Goal: Task Accomplishment & Management: Use online tool/utility

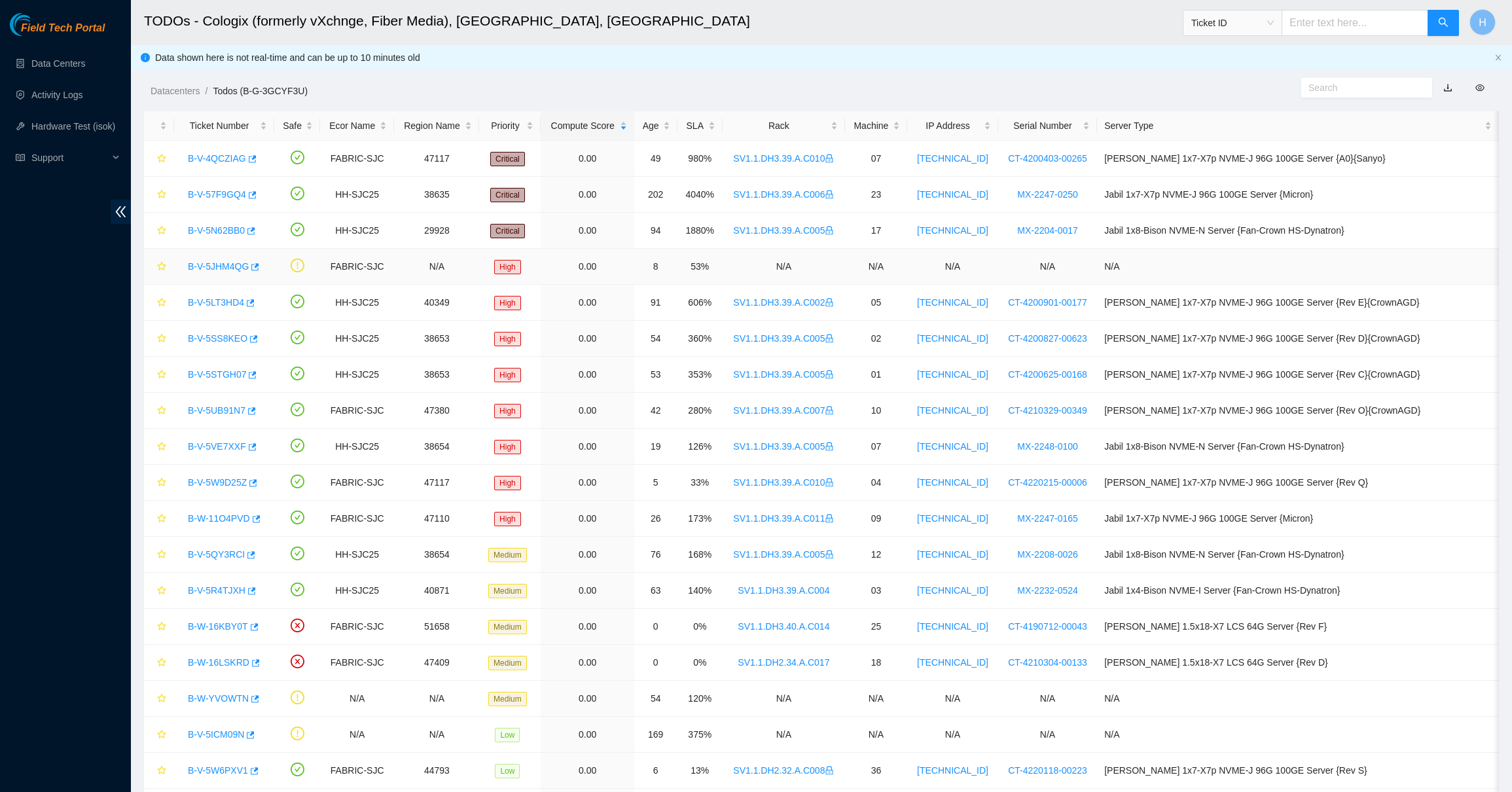
click at [217, 266] on link "B-V-5JHM4QG" at bounding box center [218, 266] width 60 height 10
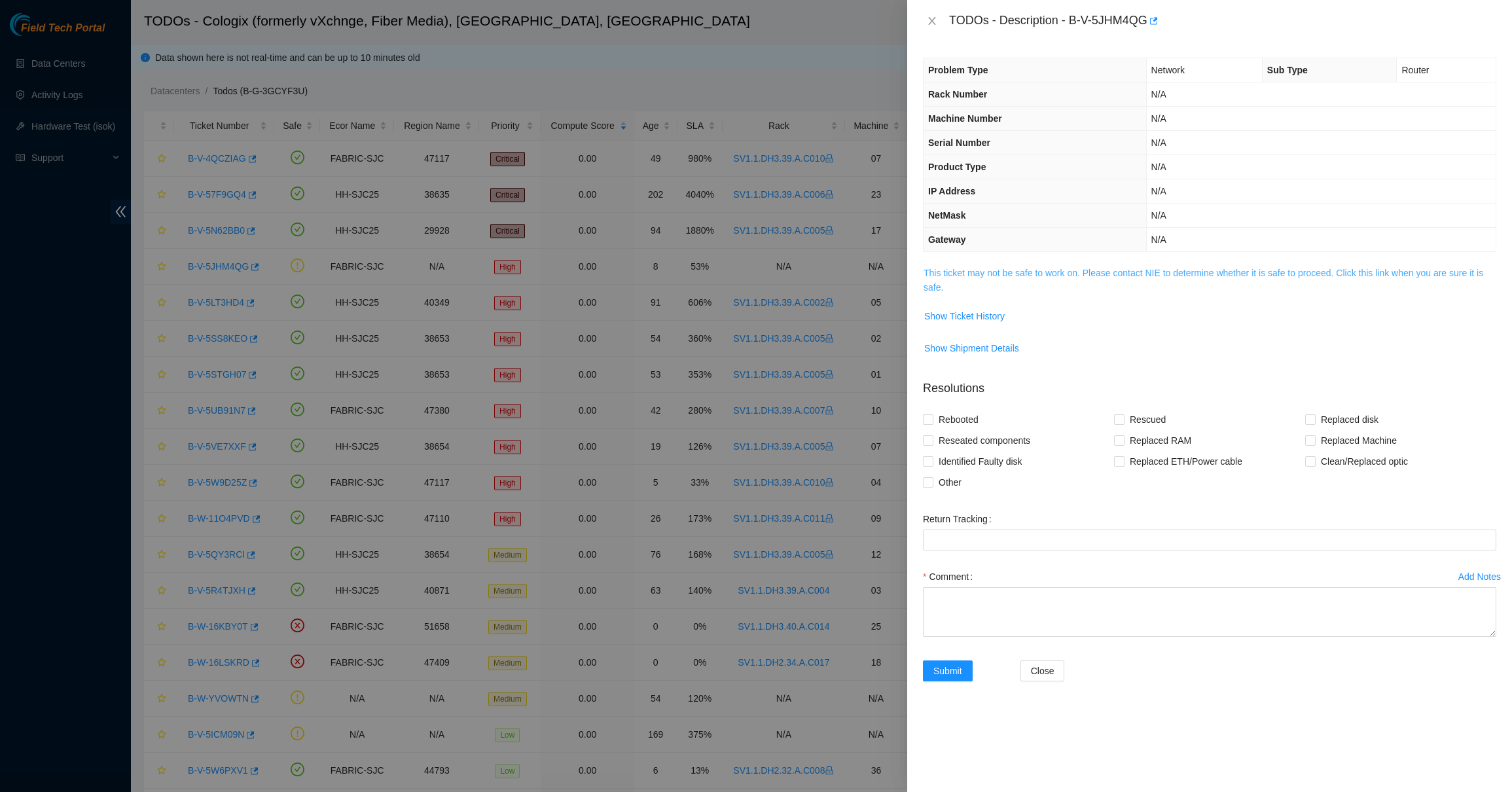
click at [952, 279] on link "This ticket may not be safe to work on. Please contact NIE to determine whether…" at bounding box center [1203, 280] width 560 height 25
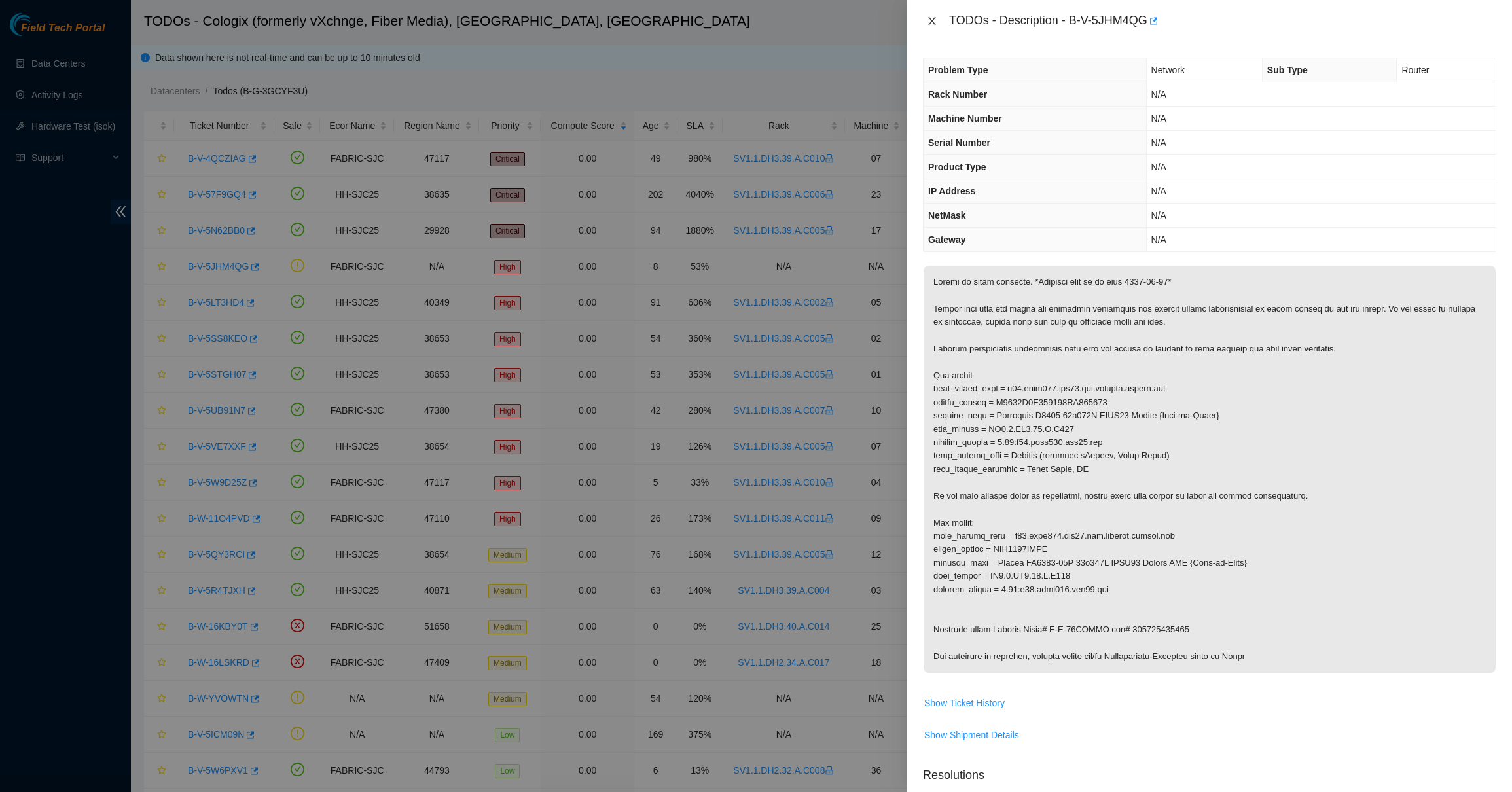
click at [930, 17] on icon "close" at bounding box center [931, 20] width 10 height 10
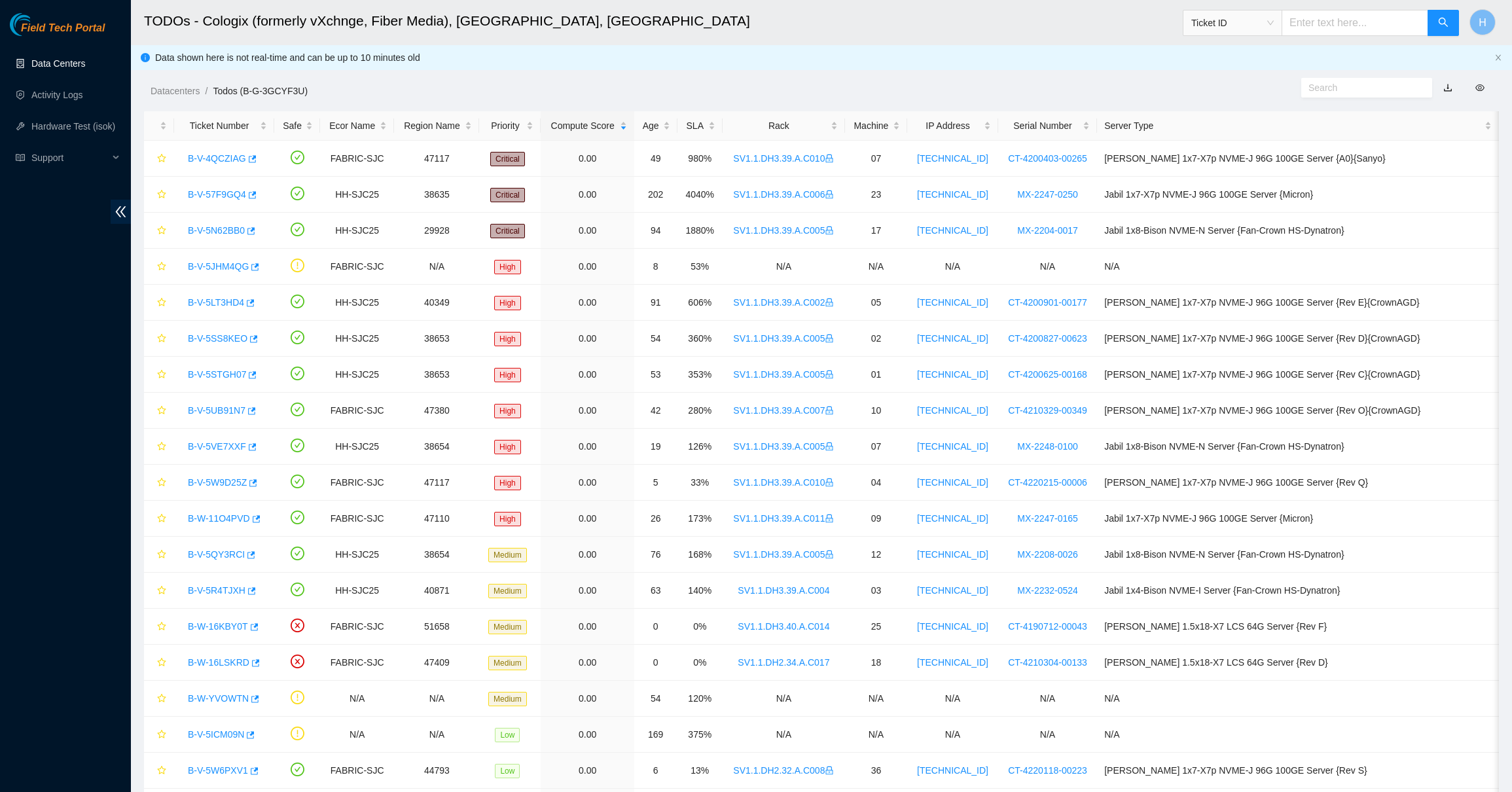
click at [82, 60] on link "Data Centers" at bounding box center [58, 63] width 54 height 10
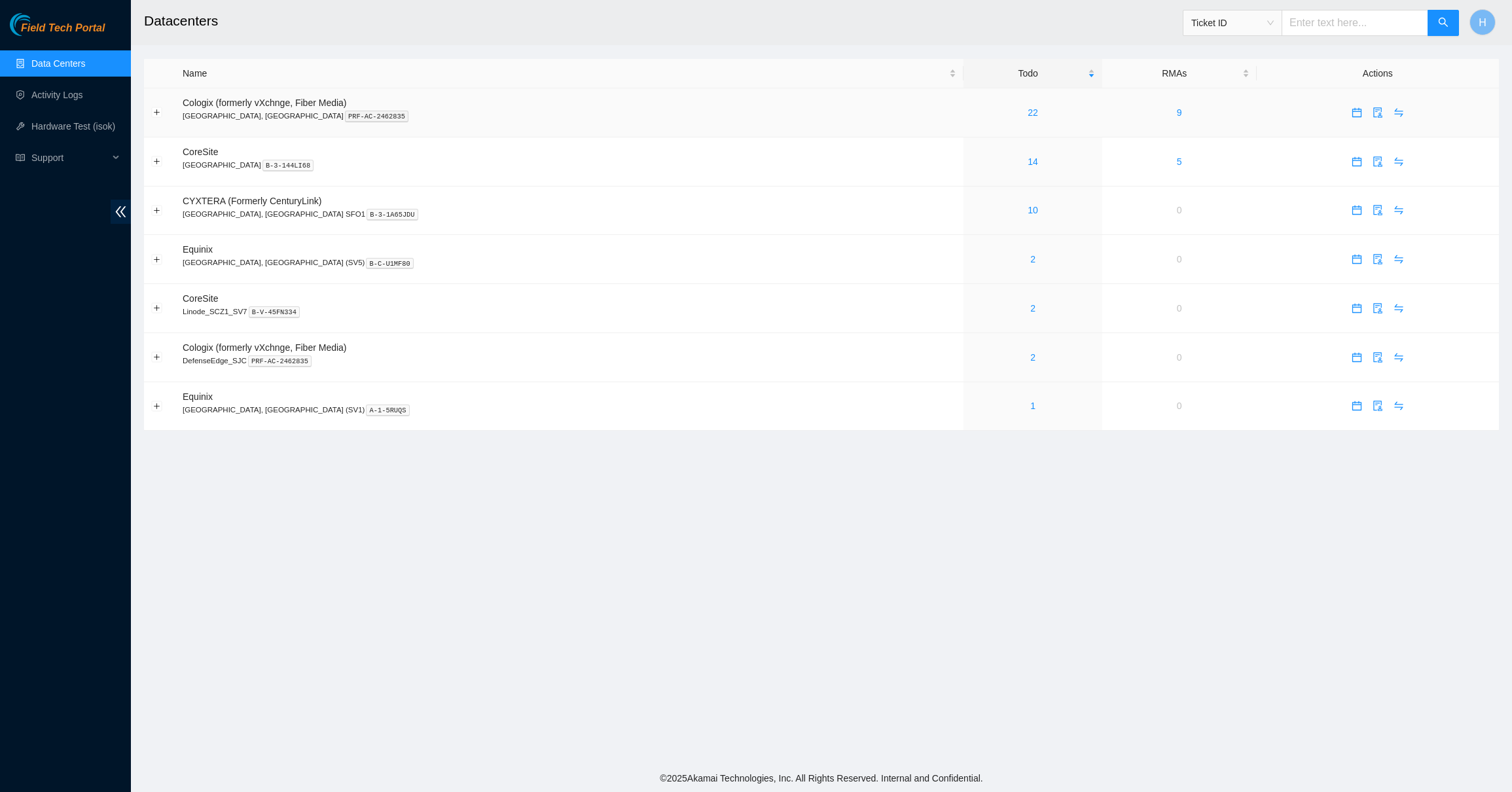
click at [1352, 114] on icon "calendar" at bounding box center [1356, 112] width 10 height 10
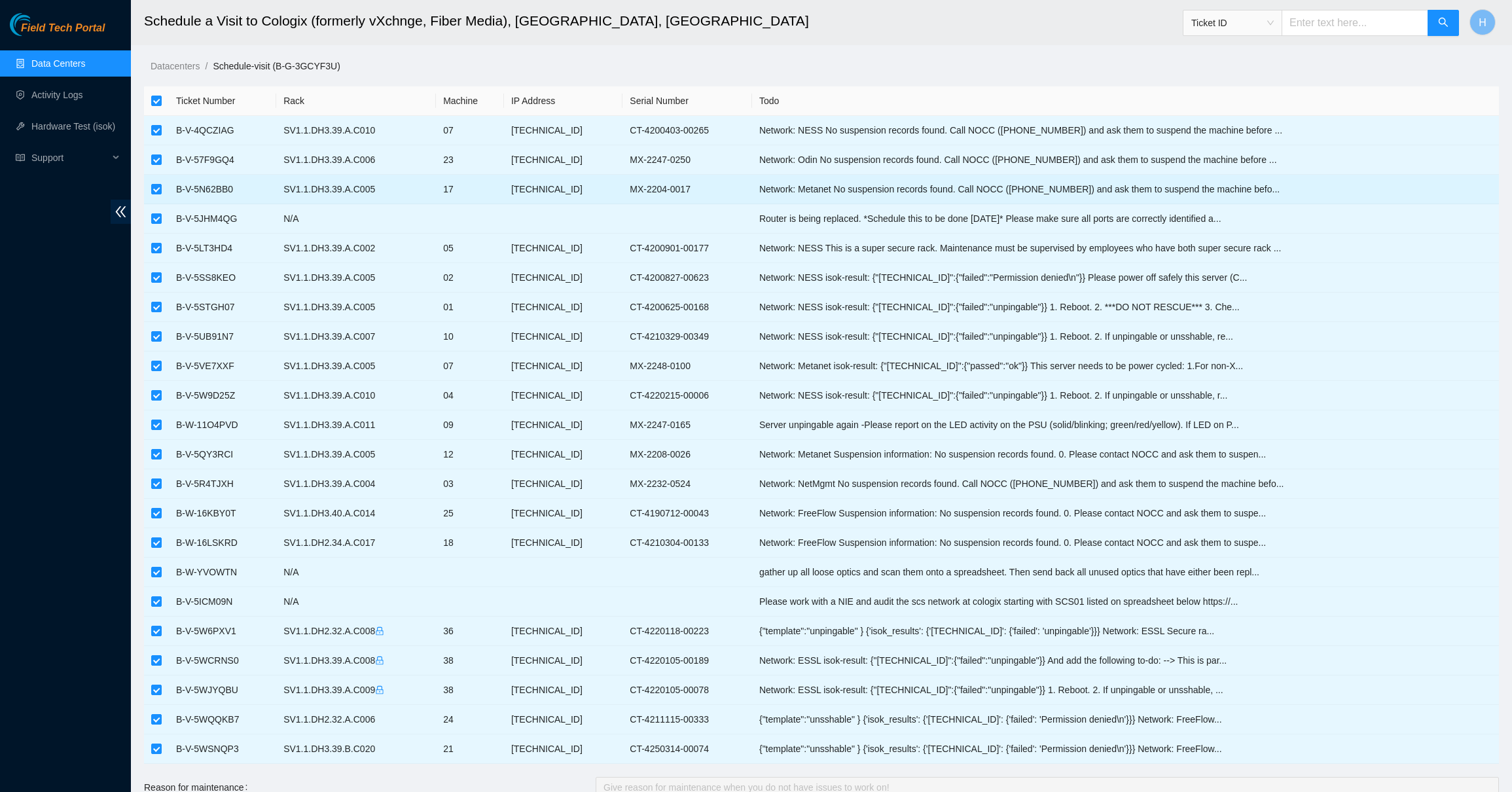
scroll to position [413, 0]
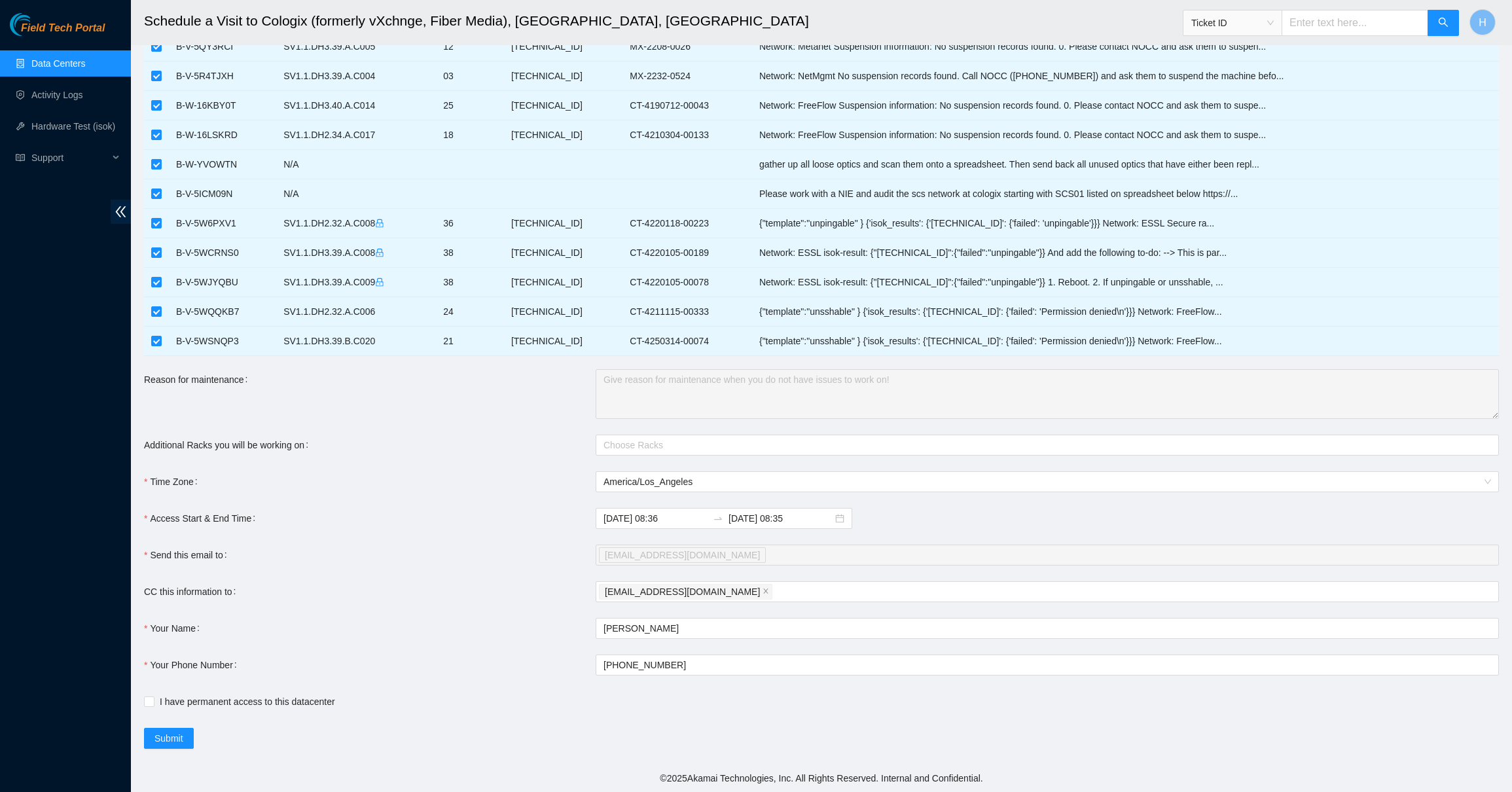
click at [736, 544] on div "[EMAIL_ADDRESS][DOMAIN_NAME]" at bounding box center [1047, 555] width 904 height 21
click at [734, 550] on div "[EMAIL_ADDRESS][DOMAIN_NAME]" at bounding box center [1041, 556] width 883 height 18
click at [725, 543] on form "Ticket Number Rack Machine IP Address Serial Number Todo B-V-4QCZIAG SV1.1.DH3.…" at bounding box center [821, 214] width 1355 height 1071
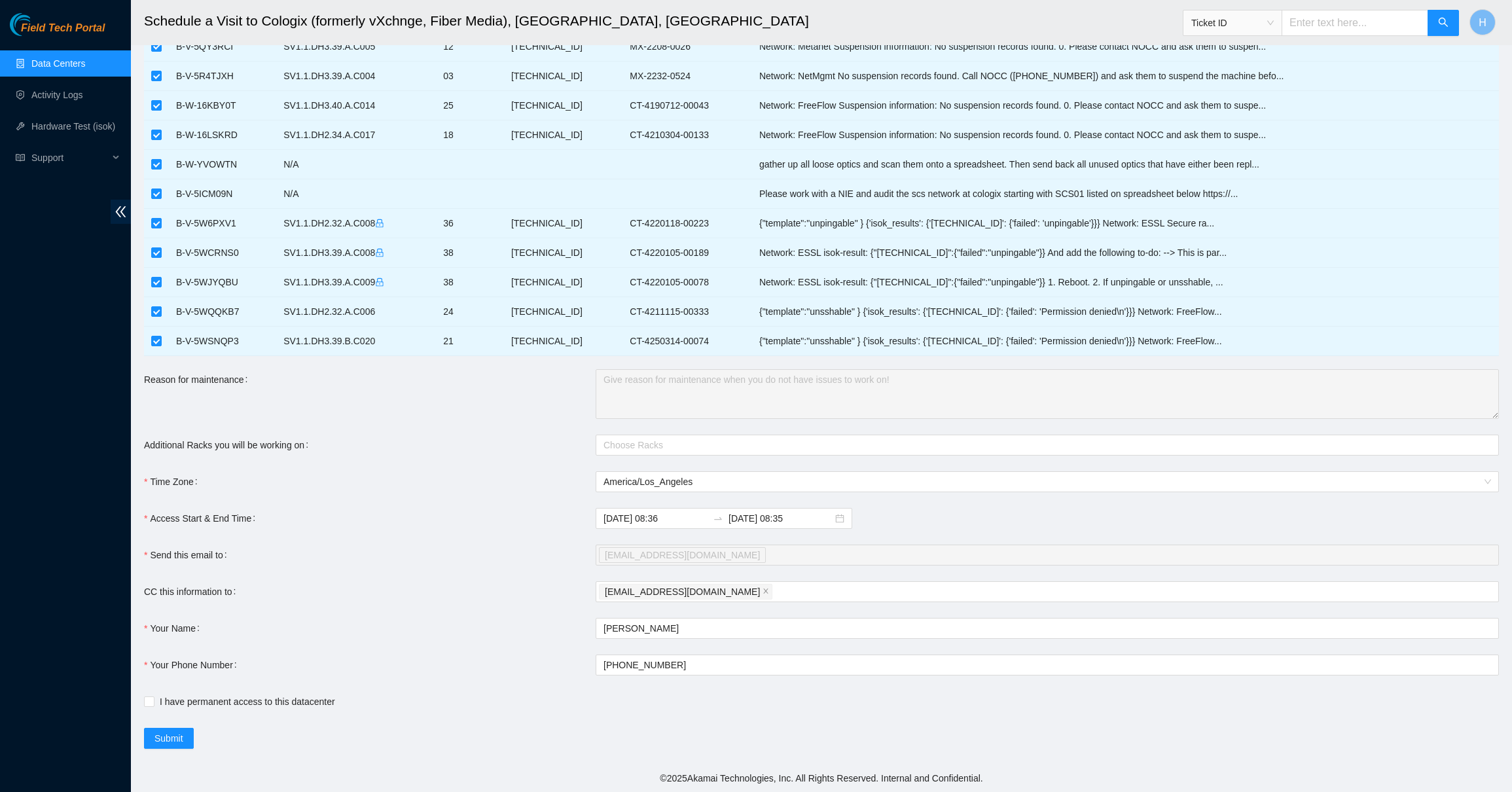
click at [722, 557] on div "[EMAIL_ADDRESS][DOMAIN_NAME]" at bounding box center [1041, 556] width 883 height 18
click at [769, 590] on div "[EMAIL_ADDRESS][DOMAIN_NAME]" at bounding box center [1041, 592] width 883 height 18
click at [742, 547] on div "[EMAIL_ADDRESS][DOMAIN_NAME]" at bounding box center [1041, 556] width 883 height 18
click at [62, 69] on link "Data Centers" at bounding box center [58, 63] width 54 height 10
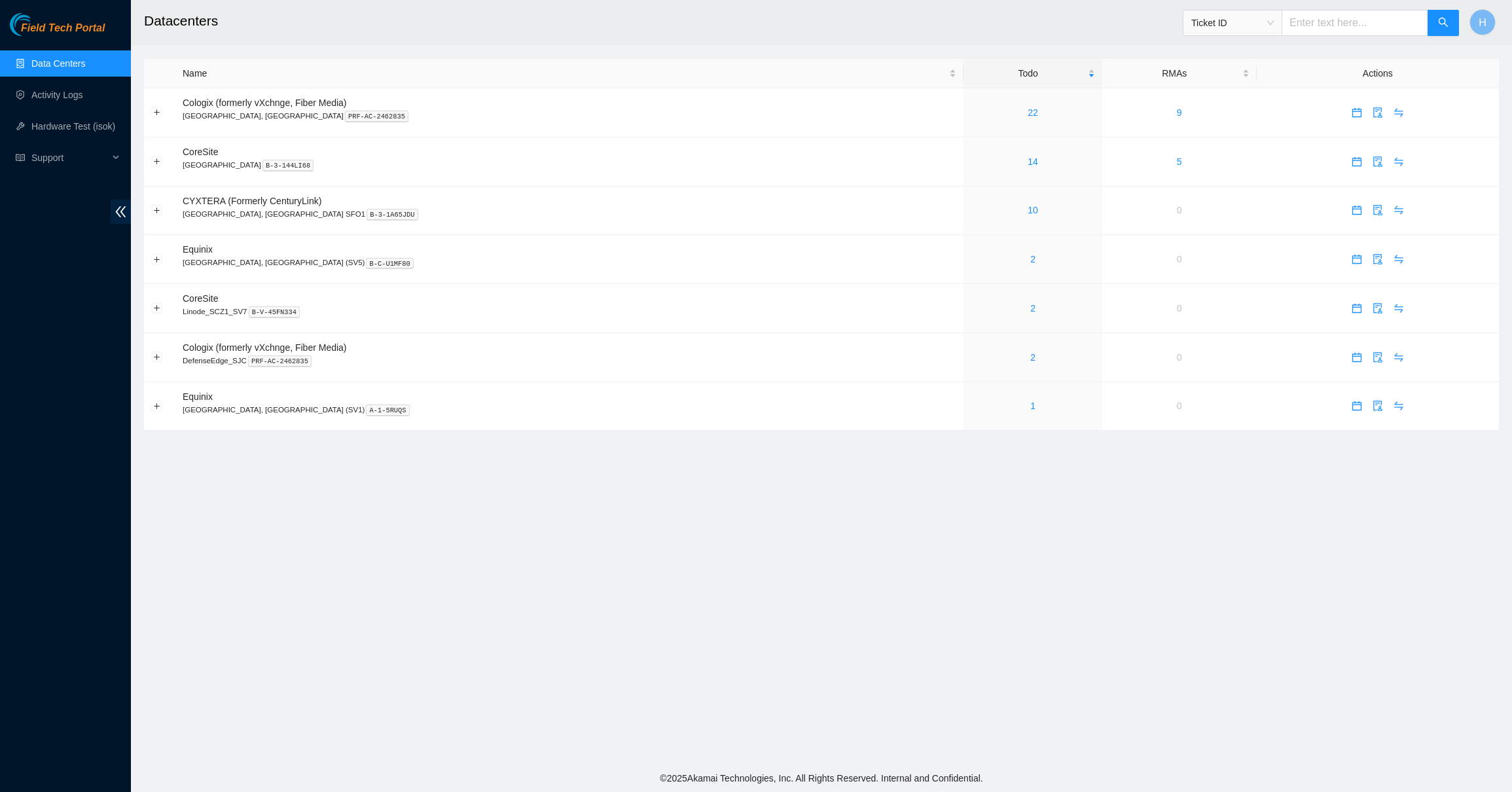
click at [106, 304] on div "Field Tech Portal Data Centers Activity Logs Hardware Test (isok) Support" at bounding box center [65, 402] width 131 height 779
click at [970, 115] on div "22" at bounding box center [1032, 113] width 124 height 15
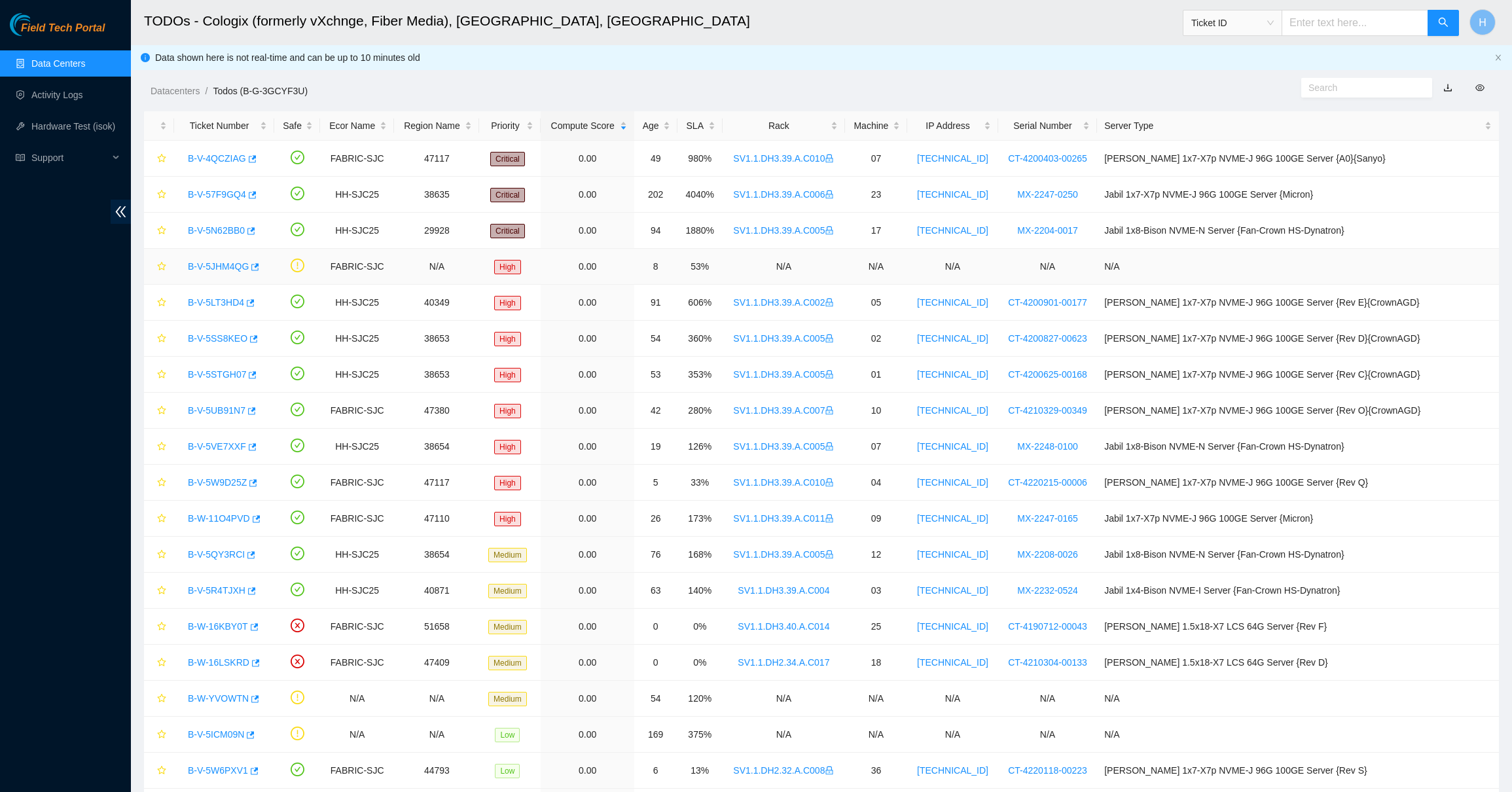
click at [231, 270] on link "B-V-5JHM4QG" at bounding box center [218, 266] width 60 height 10
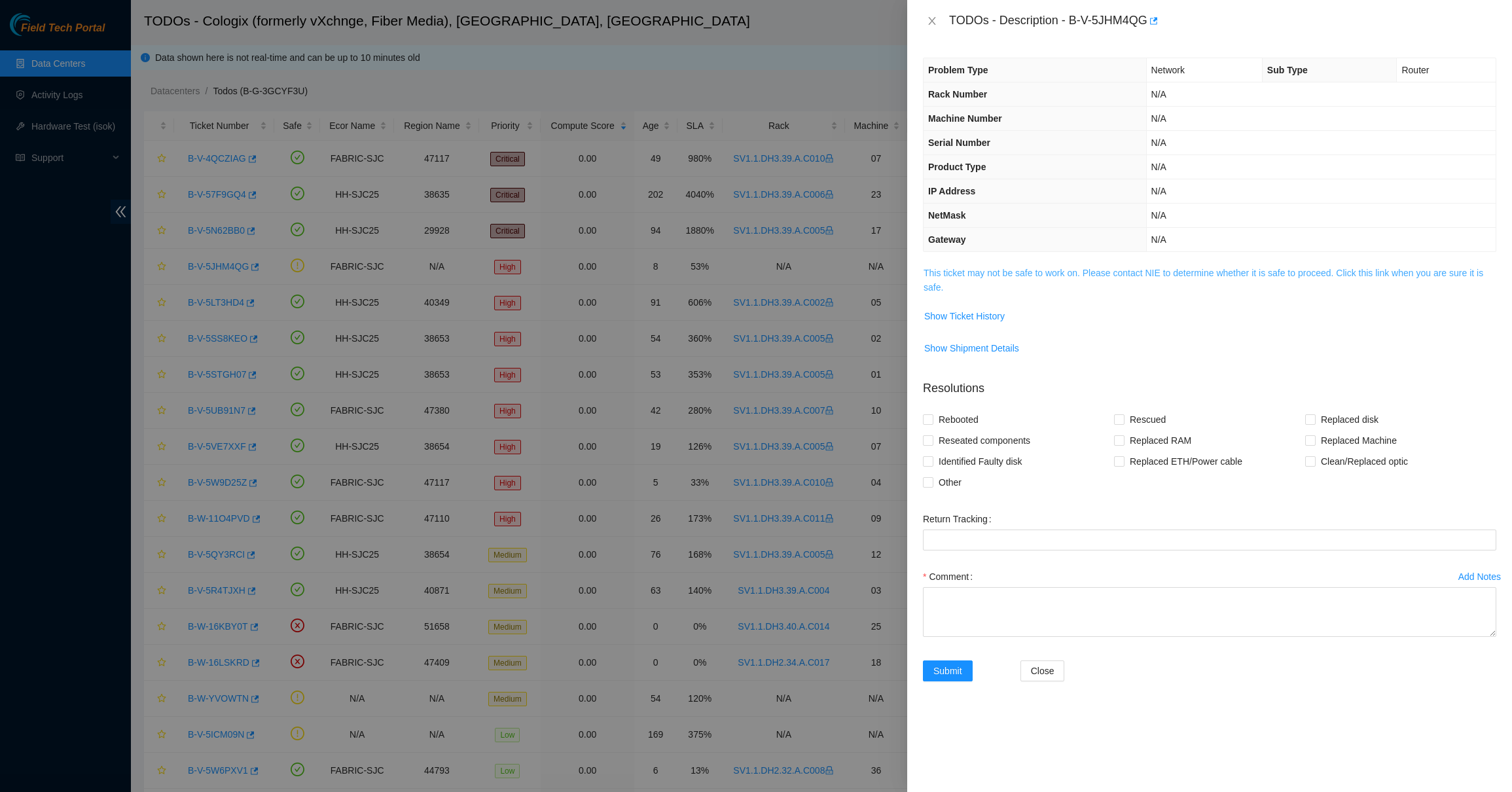
click at [1013, 278] on link "This ticket may not be safe to work on. Please contact NIE to determine whether…" at bounding box center [1203, 280] width 560 height 25
